Goal: Information Seeking & Learning: Learn about a topic

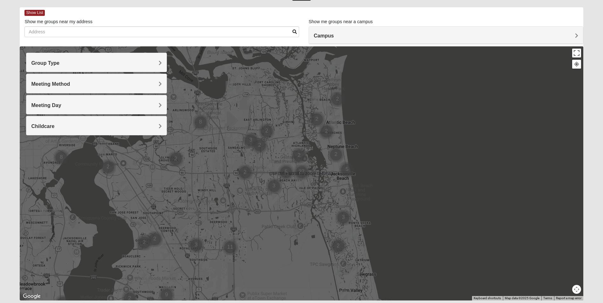
scroll to position [32, 0]
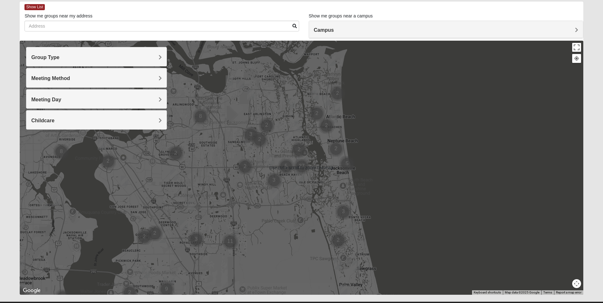
click at [323, 195] on div at bounding box center [302, 168] width 564 height 254
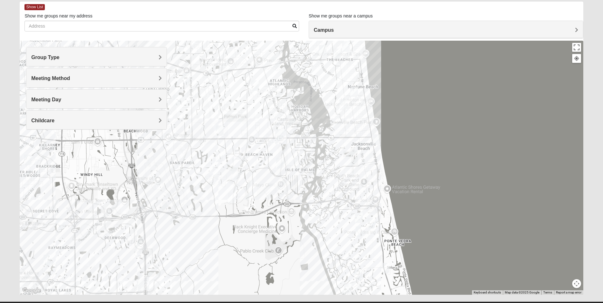
click at [258, 180] on div at bounding box center [302, 168] width 564 height 254
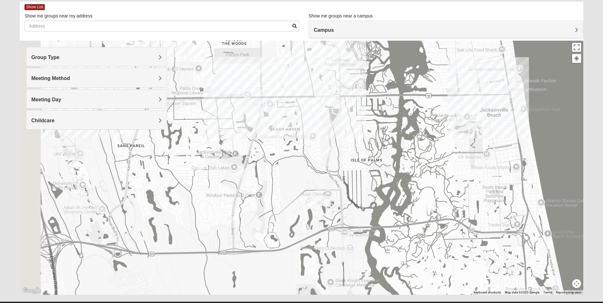
drag, startPoint x: 233, startPoint y: 177, endPoint x: 271, endPoint y: 177, distance: 38.2
click at [271, 177] on div at bounding box center [302, 168] width 564 height 254
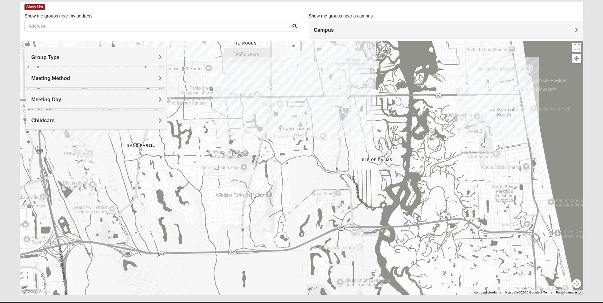
click at [242, 222] on img "Mens Howard/Glee 32224" at bounding box center [242, 221] width 8 height 10
click at [204, 205] on span "Learn More" at bounding box center [201, 203] width 27 height 7
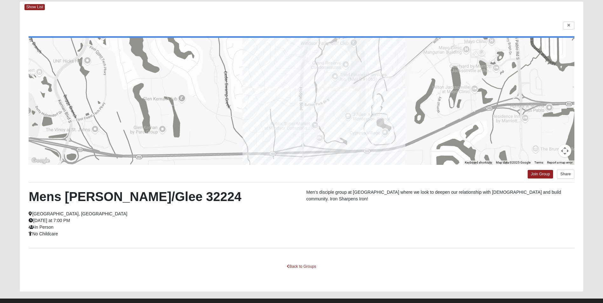
click at [575, 26] on div "← Move left → Move right ↑ Move up ↓ Move down + Zoom in - Zoom out Home Jump l…" at bounding box center [302, 152] width 564 height 279
click at [570, 27] on icon at bounding box center [569, 26] width 3 height 4
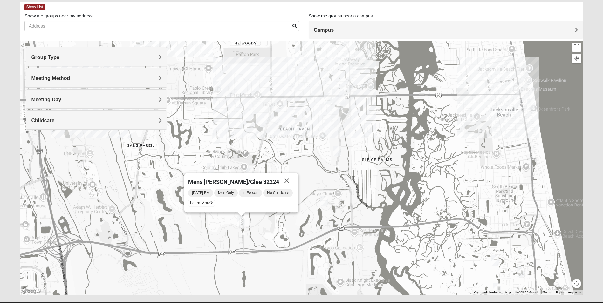
click at [253, 132] on img "1825 Mens Cason 32224" at bounding box center [253, 134] width 8 height 10
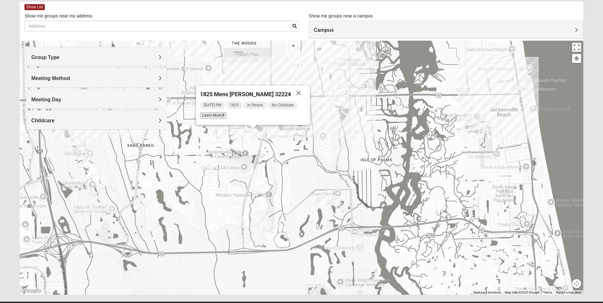
click at [221, 118] on span "Learn More" at bounding box center [213, 115] width 27 height 7
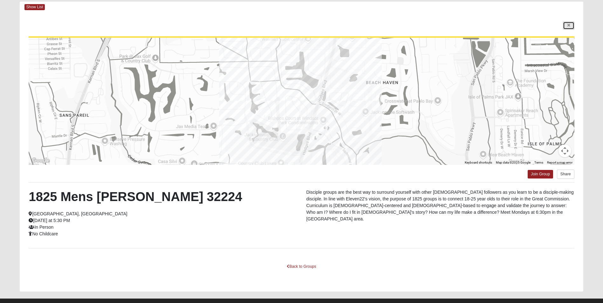
click at [565, 26] on link at bounding box center [568, 26] width 11 height 8
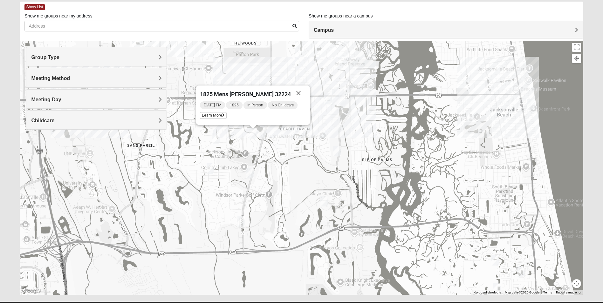
click at [209, 169] on img "Mens Johnson 32224" at bounding box center [211, 169] width 8 height 10
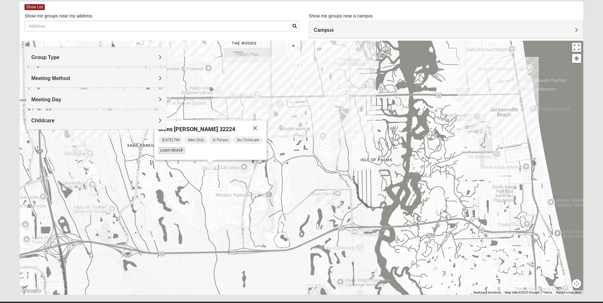
click at [177, 153] on span "Learn More" at bounding box center [171, 150] width 27 height 7
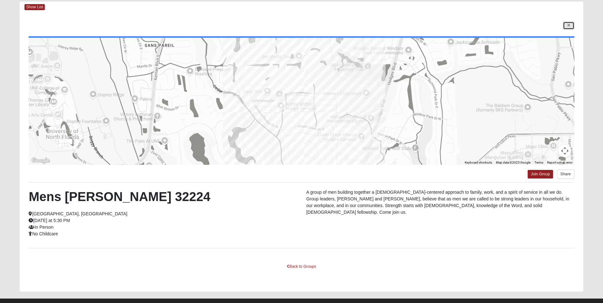
click at [570, 26] on icon at bounding box center [569, 26] width 3 height 4
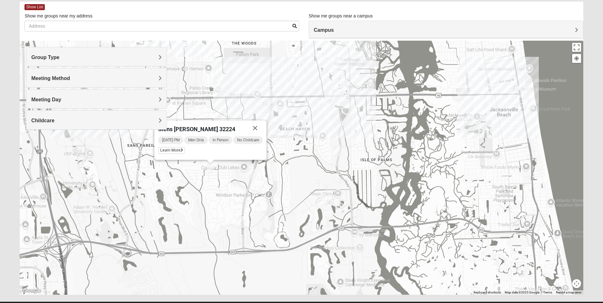
click at [335, 150] on img "Mixed Irish 32224" at bounding box center [337, 151] width 8 height 10
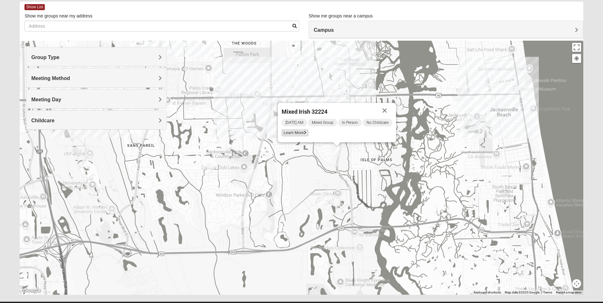
click at [302, 135] on span "Learn More" at bounding box center [295, 133] width 27 height 7
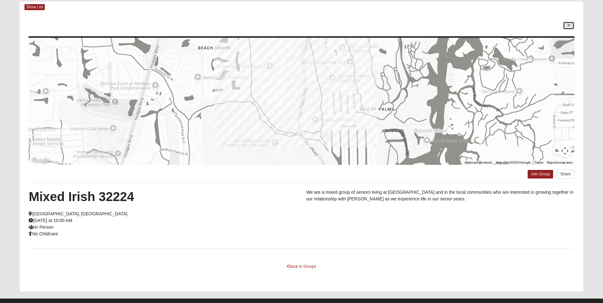
click at [570, 27] on icon at bounding box center [569, 26] width 3 height 4
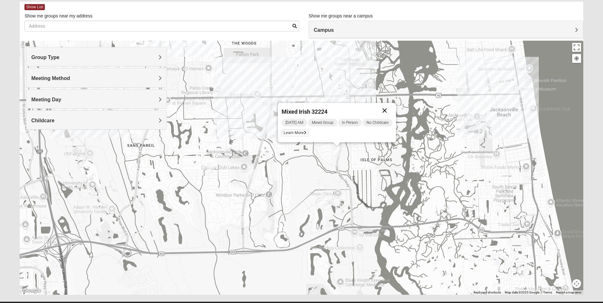
click at [383, 110] on button "Close" at bounding box center [384, 110] width 15 height 15
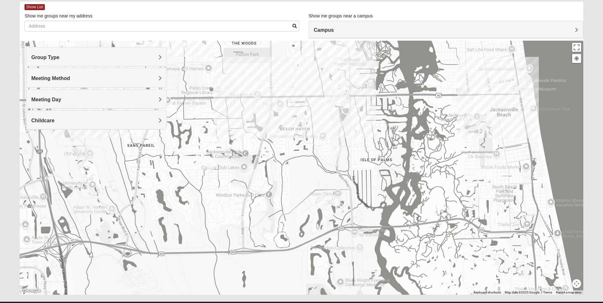
click at [329, 100] on img "Mixed Ollier 32250" at bounding box center [328, 99] width 8 height 10
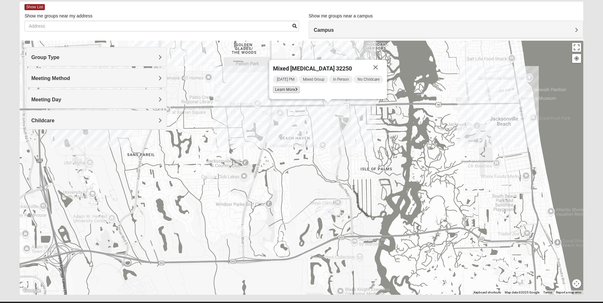
click at [290, 89] on span "Learn More" at bounding box center [286, 90] width 27 height 7
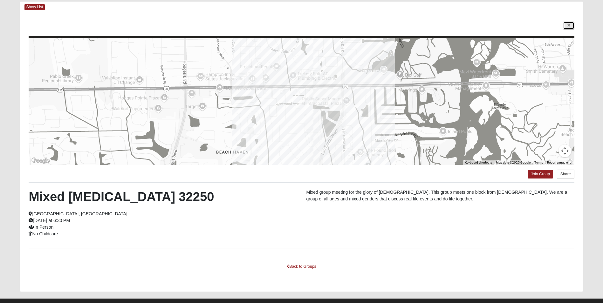
click at [568, 24] on icon at bounding box center [569, 26] width 3 height 4
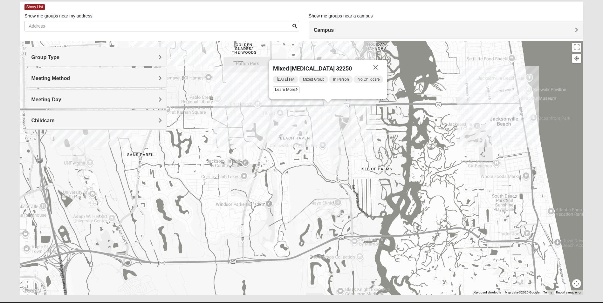
click at [344, 112] on img "On Campus Mens Starkey 32250" at bounding box center [343, 109] width 8 height 10
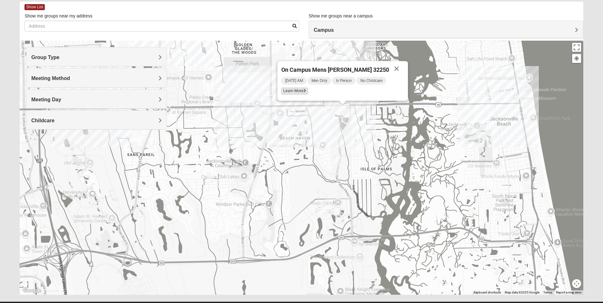
click at [308, 94] on span "Learn More" at bounding box center [295, 91] width 27 height 7
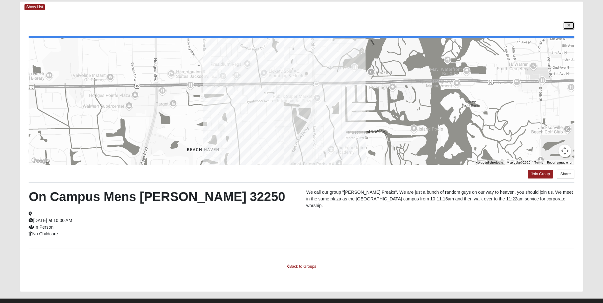
click at [568, 24] on icon at bounding box center [569, 26] width 3 height 4
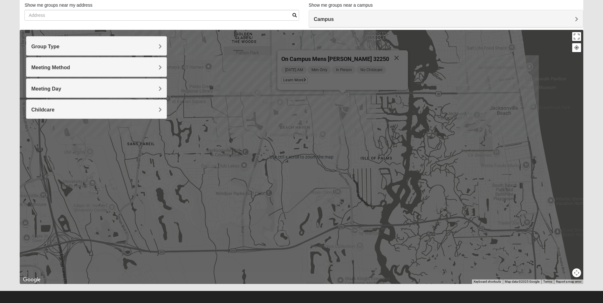
scroll to position [47, 0]
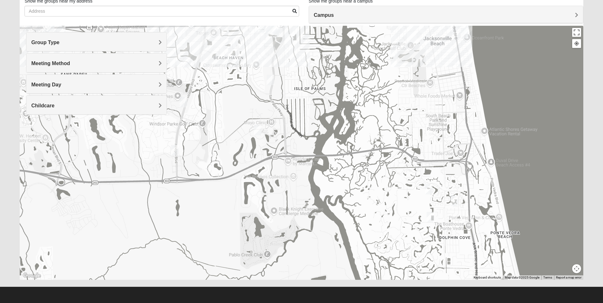
drag, startPoint x: 431, startPoint y: 191, endPoint x: 384, endPoint y: 123, distance: 82.8
click at [384, 123] on div "On Campus Mens [PERSON_NAME] 32250 [DATE] AM Men Only In Person No Childcare Le…" at bounding box center [302, 153] width 564 height 254
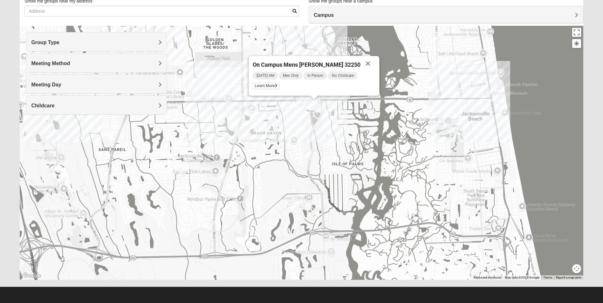
drag, startPoint x: 394, startPoint y: 116, endPoint x: 441, endPoint y: 221, distance: 115.2
click at [441, 221] on div "On Campus Mens [PERSON_NAME] 32250 [DATE] AM Men Only In Person No Childcare Le…" at bounding box center [302, 153] width 564 height 254
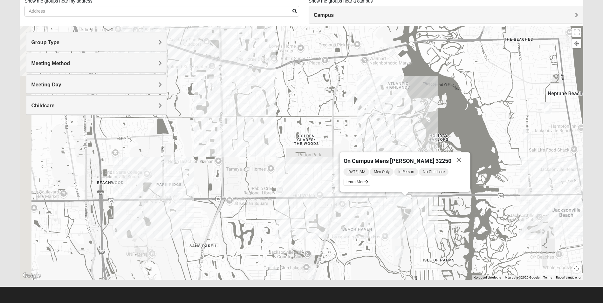
drag, startPoint x: 377, startPoint y: 136, endPoint x: 464, endPoint y: 226, distance: 125.5
click at [464, 226] on div "On Campus Mens [PERSON_NAME] 32250 [DATE] AM Men Only In Person No Childcare Le…" at bounding box center [302, 153] width 564 height 254
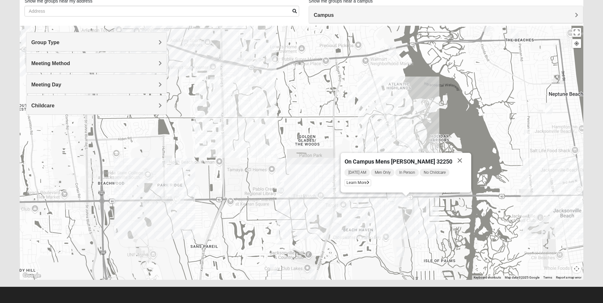
click at [282, 187] on img "Mens Hamilton 32250" at bounding box center [281, 187] width 8 height 10
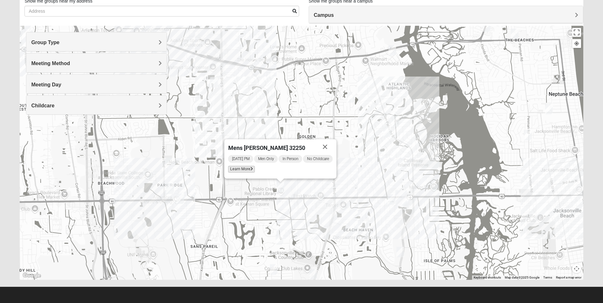
click at [245, 169] on span "Learn More" at bounding box center [241, 169] width 27 height 7
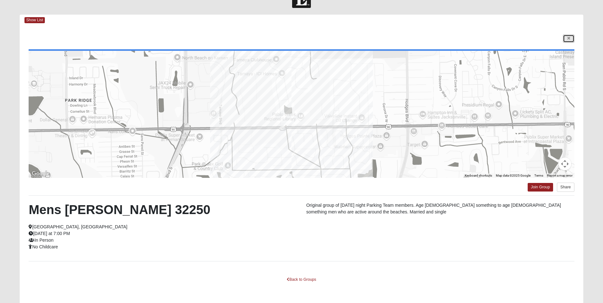
drag, startPoint x: 568, startPoint y: 37, endPoint x: 554, endPoint y: 40, distance: 14.7
click at [568, 37] on icon at bounding box center [569, 39] width 3 height 4
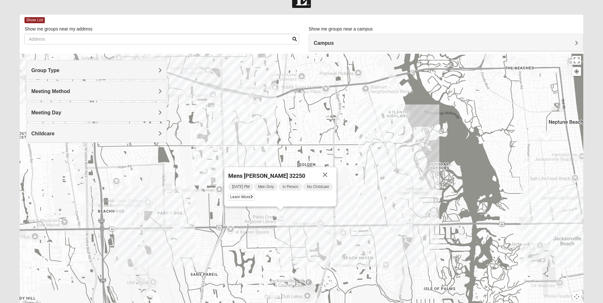
click at [197, 156] on img "Mens Haines 32246" at bounding box center [196, 154] width 8 height 10
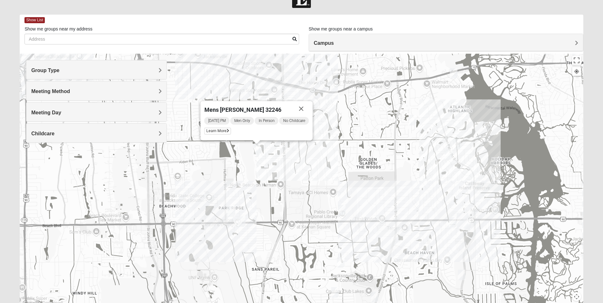
drag, startPoint x: 254, startPoint y: 178, endPoint x: 361, endPoint y: 171, distance: 106.8
click at [361, 171] on div "Mens [PERSON_NAME] 32246 [DATE] PM Men Only In Person No Childcare Learn More" at bounding box center [302, 181] width 564 height 254
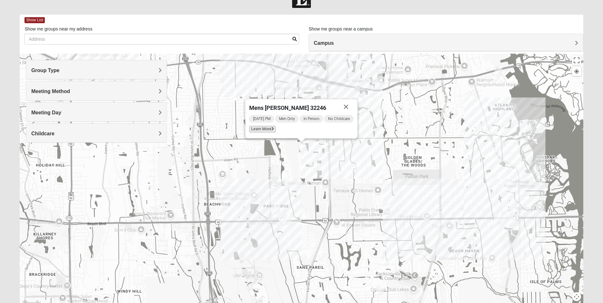
click at [255, 131] on span "Learn More" at bounding box center [262, 129] width 27 height 7
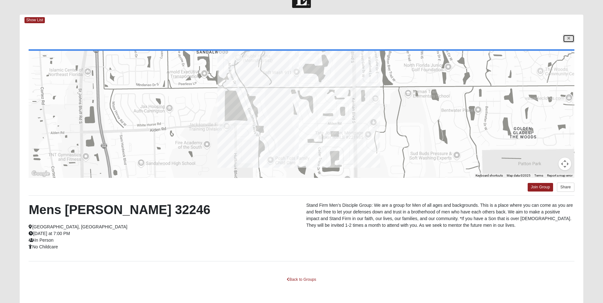
click at [569, 41] on link at bounding box center [568, 39] width 11 height 8
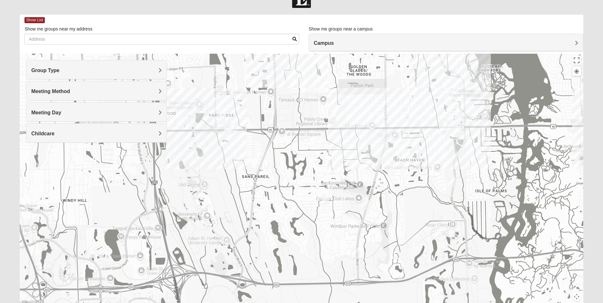
drag, startPoint x: 358, startPoint y: 259, endPoint x: 303, endPoint y: 166, distance: 108.7
click at [303, 166] on div "Mens [PERSON_NAME] 32246 [DATE] PM Men Only In Person No Childcare Learn More" at bounding box center [302, 181] width 564 height 254
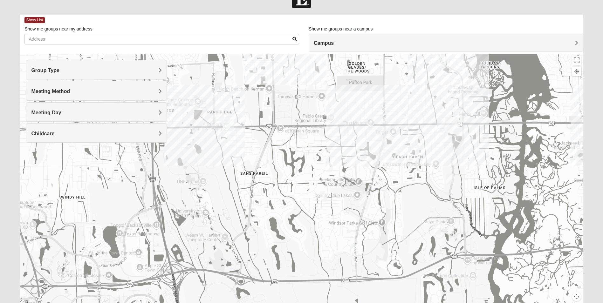
click at [365, 199] on img "1825 Womens Hirneisen 32224" at bounding box center [363, 201] width 8 height 10
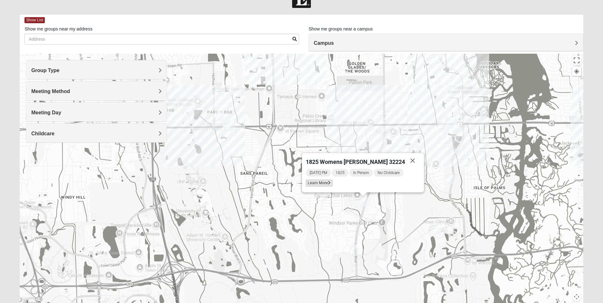
click at [333, 184] on span "Learn More" at bounding box center [319, 183] width 27 height 7
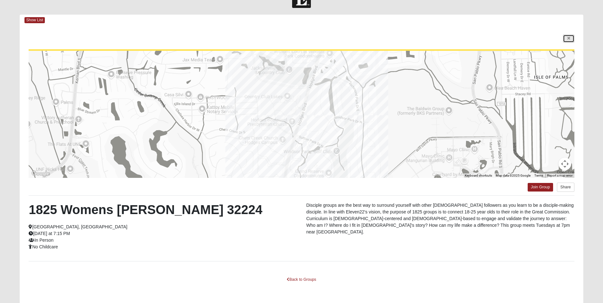
click at [571, 40] on link at bounding box center [568, 39] width 11 height 8
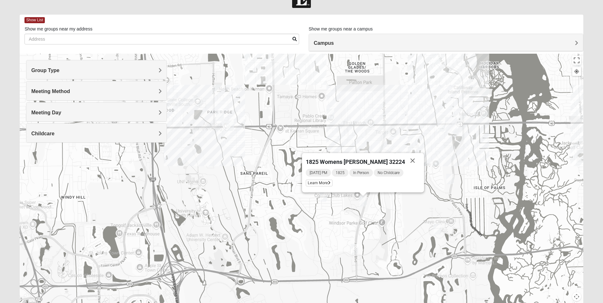
drag, startPoint x: 407, startPoint y: 159, endPoint x: 394, endPoint y: 165, distance: 13.7
click at [407, 160] on button "Close" at bounding box center [412, 160] width 15 height 15
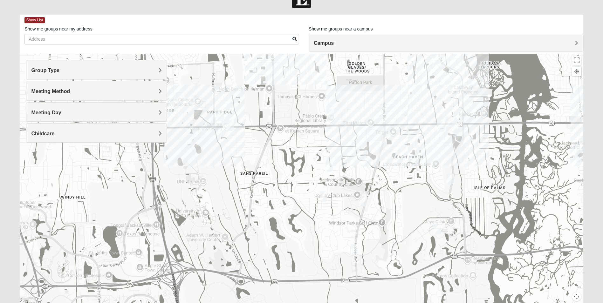
click at [368, 162] on img "1825 Mens Cason 32224" at bounding box center [367, 162] width 8 height 10
click at [365, 202] on img "1825 Womens Hirneisen 32224" at bounding box center [363, 201] width 8 height 10
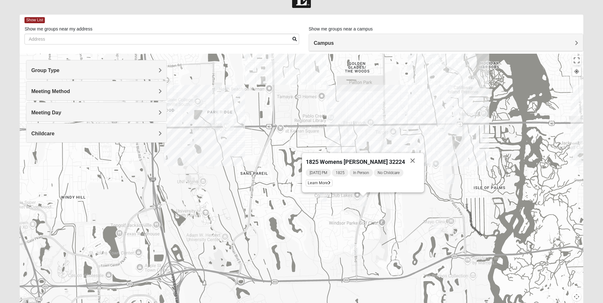
click at [389, 124] on div "1825 Womens [PERSON_NAME] 32224 [DATE] PM 1825 In Person No Childcare Learn More" at bounding box center [302, 181] width 564 height 254
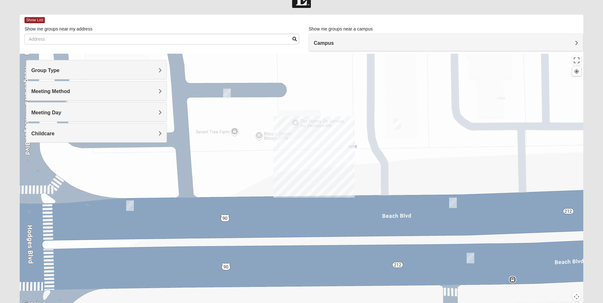
click at [396, 123] on img "1825 Womens Annis/Ferguson 32246" at bounding box center [398, 124] width 8 height 10
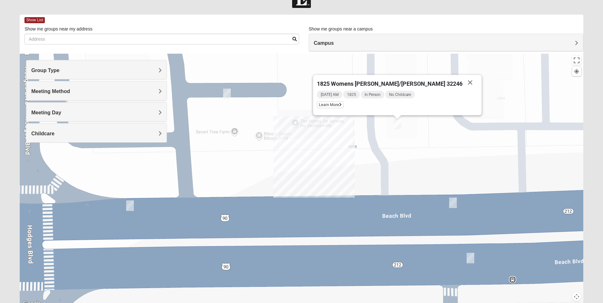
click at [227, 93] on img "Mens Dobson 32224" at bounding box center [227, 94] width 8 height 10
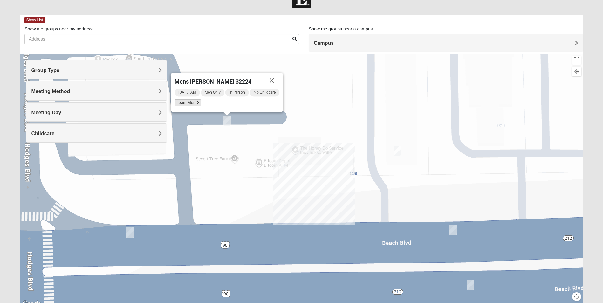
click at [190, 101] on span "Learn More" at bounding box center [188, 103] width 27 height 7
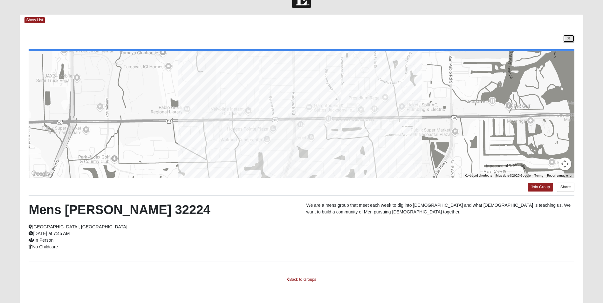
click at [568, 38] on icon at bounding box center [569, 39] width 3 height 4
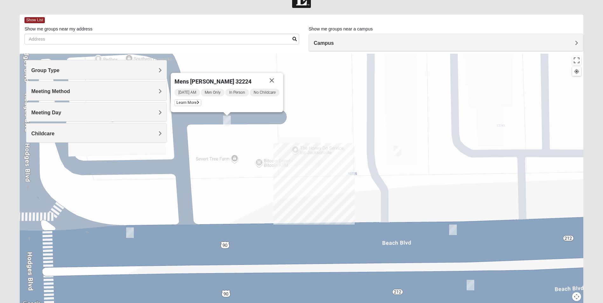
click at [131, 232] on img "Mens Brown 32224" at bounding box center [130, 233] width 8 height 10
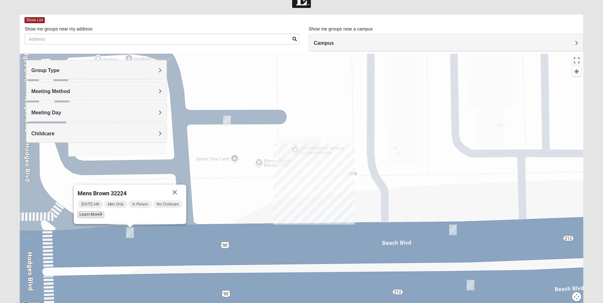
click at [91, 215] on span "Learn More" at bounding box center [91, 215] width 27 height 7
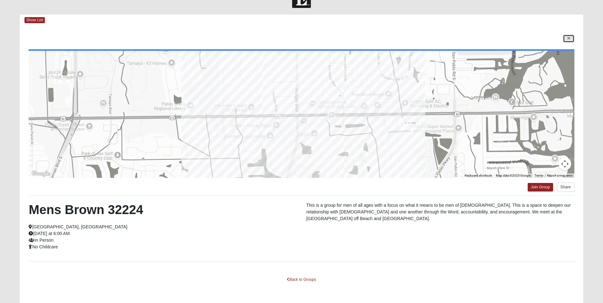
click at [570, 38] on icon at bounding box center [569, 39] width 3 height 4
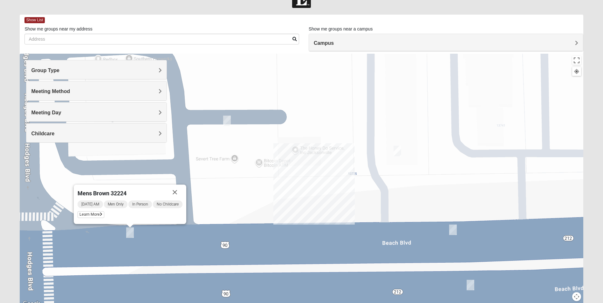
click at [473, 285] on img "Mens Harness. 32224" at bounding box center [471, 285] width 8 height 10
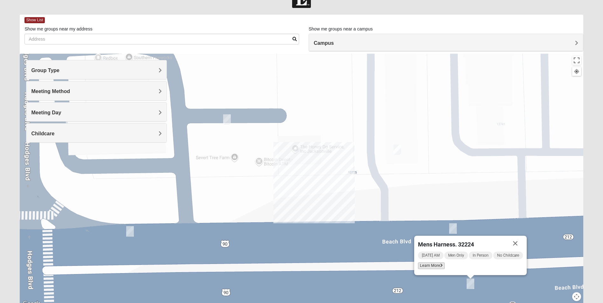
click at [437, 266] on span "Learn More" at bounding box center [431, 266] width 27 height 7
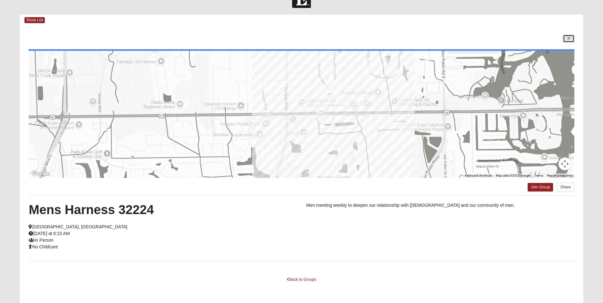
click at [569, 41] on link at bounding box center [568, 39] width 11 height 8
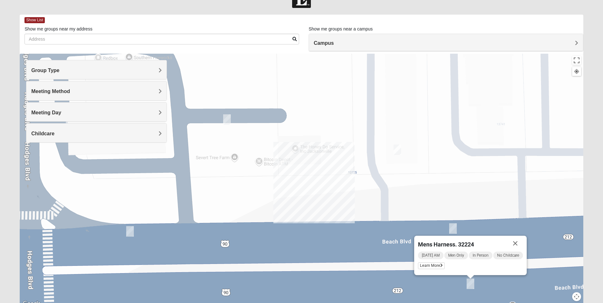
click at [454, 231] on img "Mens Swaim 32224" at bounding box center [453, 229] width 8 height 10
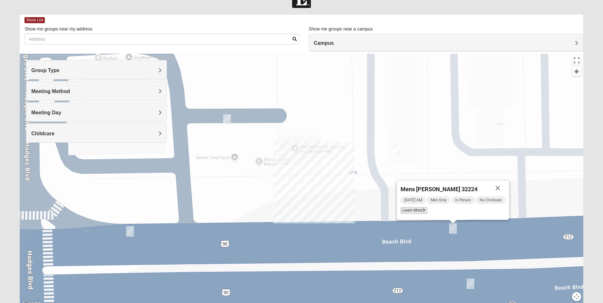
click at [416, 212] on span "Learn More" at bounding box center [414, 210] width 27 height 7
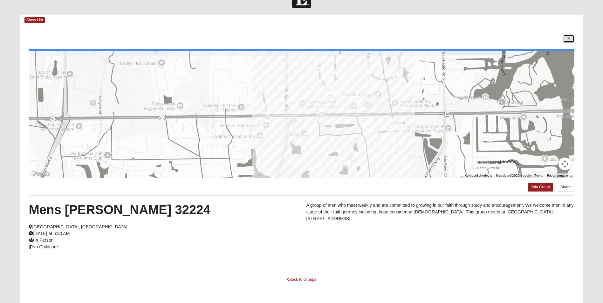
drag, startPoint x: 568, startPoint y: 37, endPoint x: 528, endPoint y: 36, distance: 39.8
click at [568, 38] on icon at bounding box center [569, 39] width 3 height 4
